Goal: Information Seeking & Learning: Learn about a topic

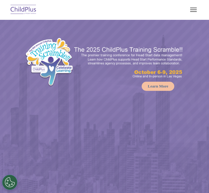
select select "MEDIUM"
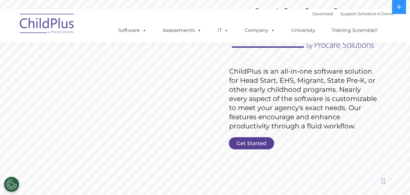
scroll to position [60, 0]
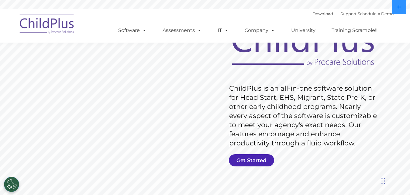
click at [246, 160] on link "Get Started" at bounding box center [251, 160] width 45 height 12
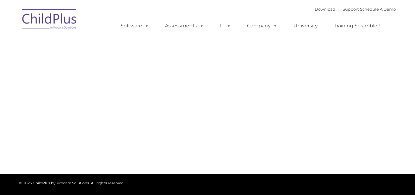
type input ""
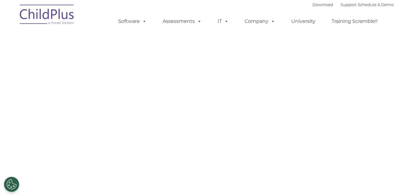
select select "MEDIUM"
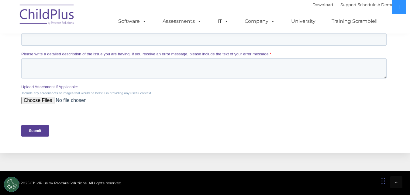
scroll to position [278, 0]
